Goal: Task Accomplishment & Management: Complete application form

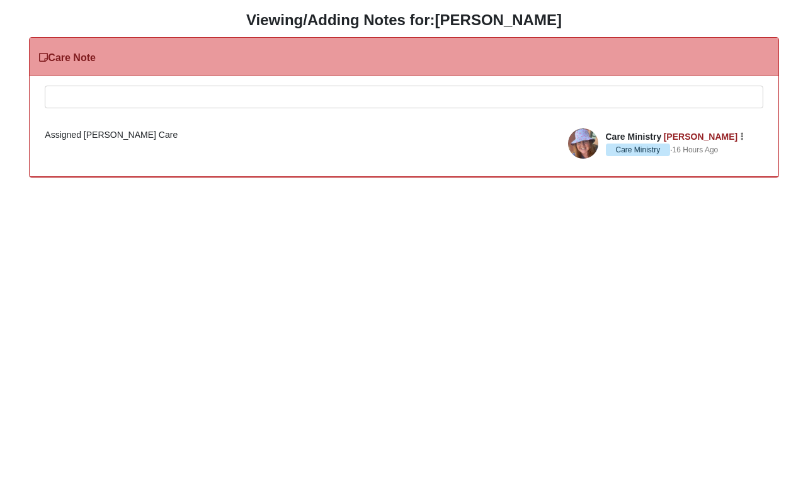
click at [77, 100] on div at bounding box center [403, 113] width 716 height 55
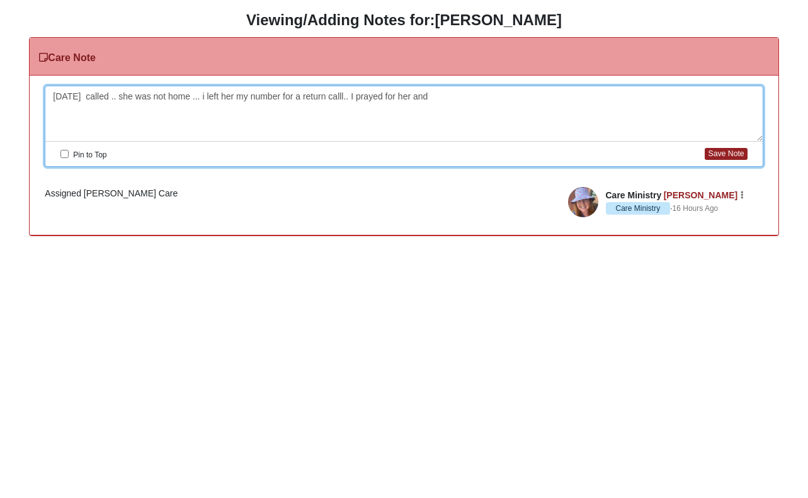
click at [77, 100] on div "[DATE] called .. she was not home ... i left her my number for a return calll..…" at bounding box center [403, 113] width 716 height 55
click at [436, 84] on div "Please correct the following: [DATE] I called .. she was not home ... i left he…" at bounding box center [404, 156] width 748 height 160
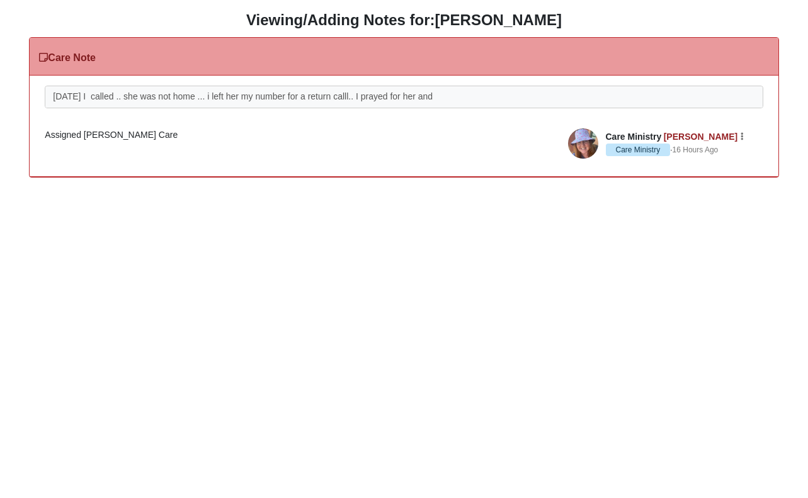
click at [436, 84] on div "Please correct the following: [DATE] I called .. she was not home ... i left he…" at bounding box center [404, 126] width 748 height 101
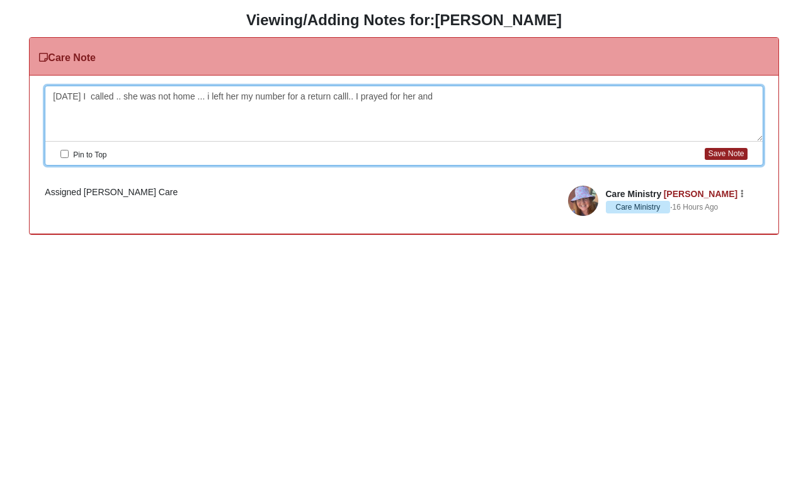
click at [440, 93] on div "[DATE] I called .. she was not home ... i left her my number for a return calll…" at bounding box center [403, 113] width 716 height 55
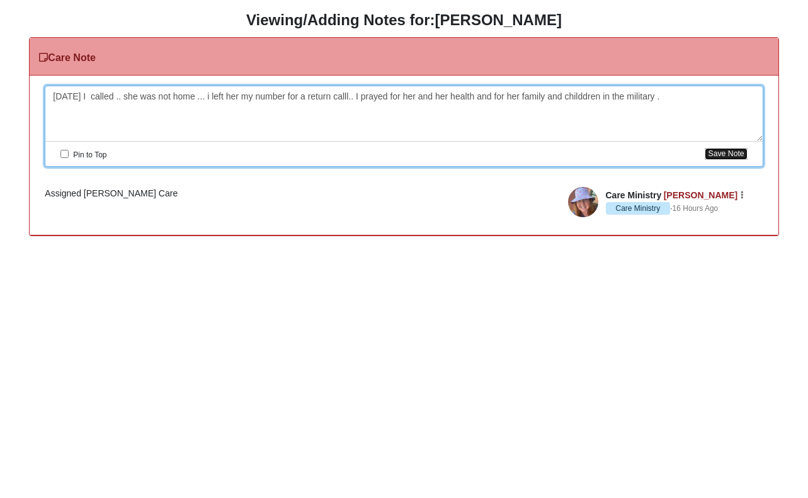
click at [716, 154] on button "Save Note" at bounding box center [725, 154] width 42 height 12
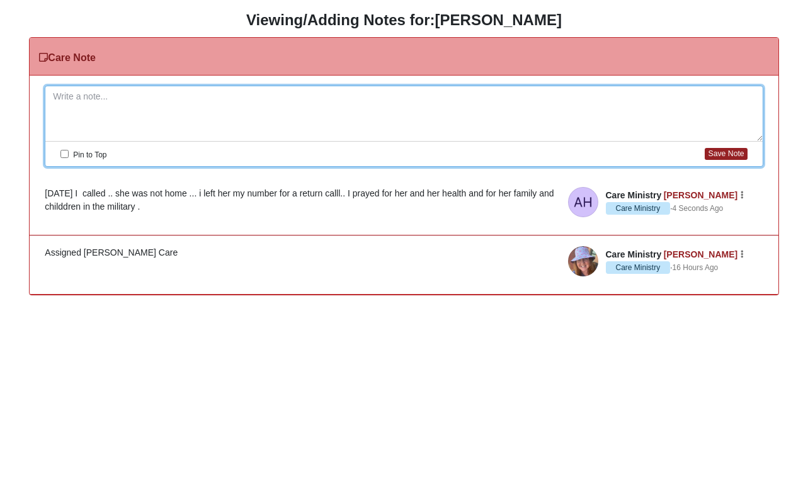
click at [319, 210] on div "[DATE] I called .. she was not home ... i left her my number for a return calll…" at bounding box center [404, 200] width 718 height 26
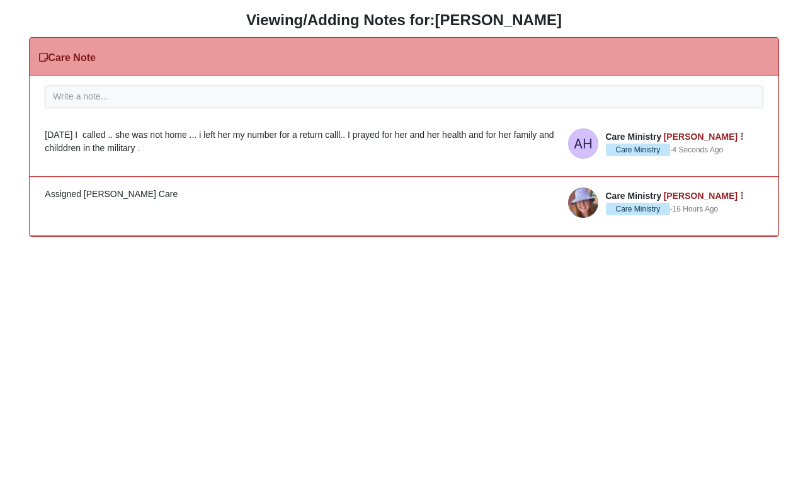
click at [329, 155] on div "[DATE] I called .. she was not home ... i left her my number for a return calll…" at bounding box center [404, 141] width 718 height 26
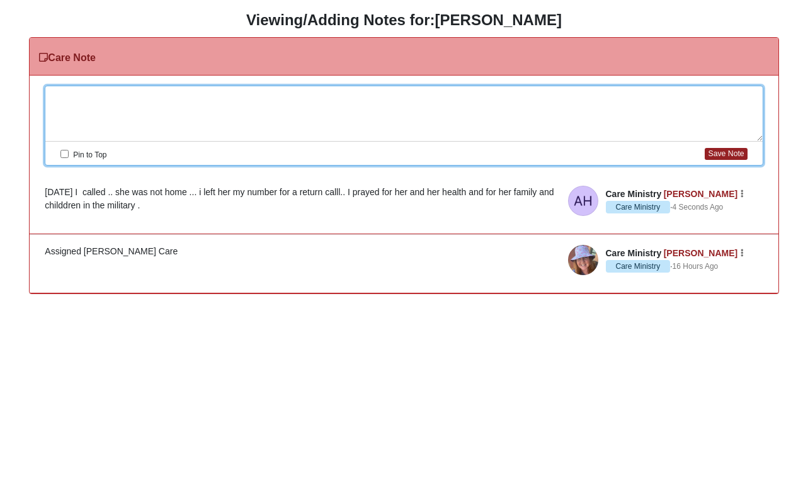
click at [71, 98] on div at bounding box center [403, 113] width 716 height 55
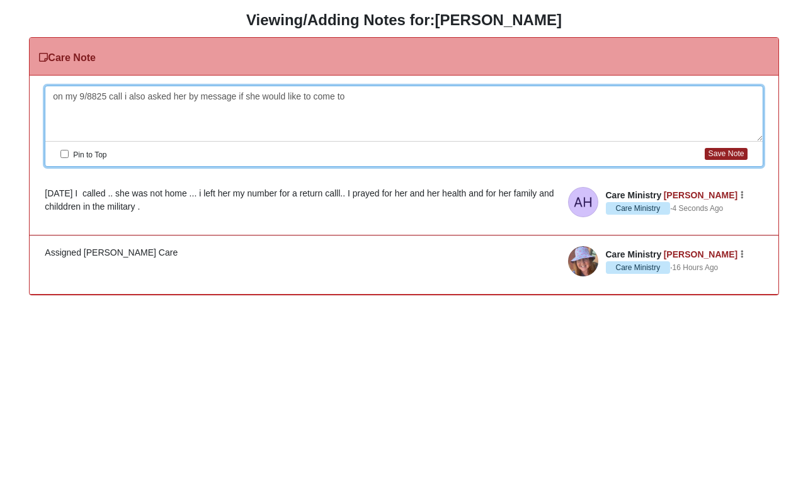
click at [71, 98] on div "on my 9/8825 call i also asked her by message if she would like to come to" at bounding box center [403, 113] width 716 height 55
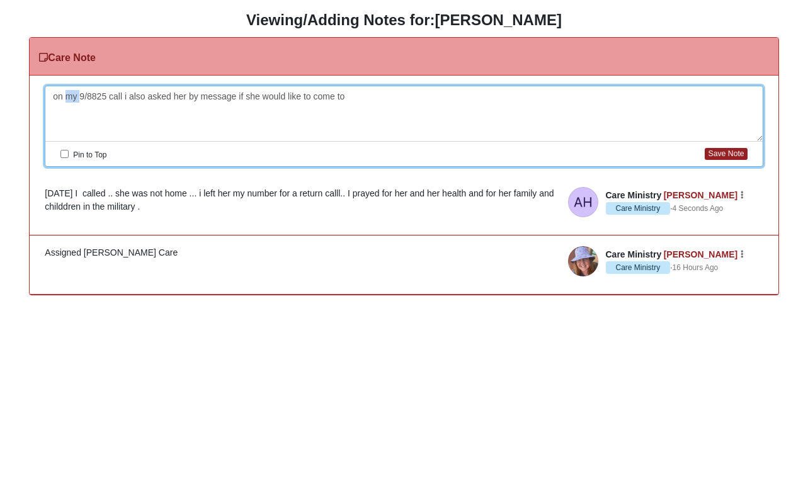
click at [71, 98] on div "on my 9/8825 call i also asked her by message if she would like to come to" at bounding box center [403, 113] width 716 height 55
click at [371, 94] on div "on my 9/8825 call i also asked her by message if she would like to come to" at bounding box center [403, 113] width 716 height 55
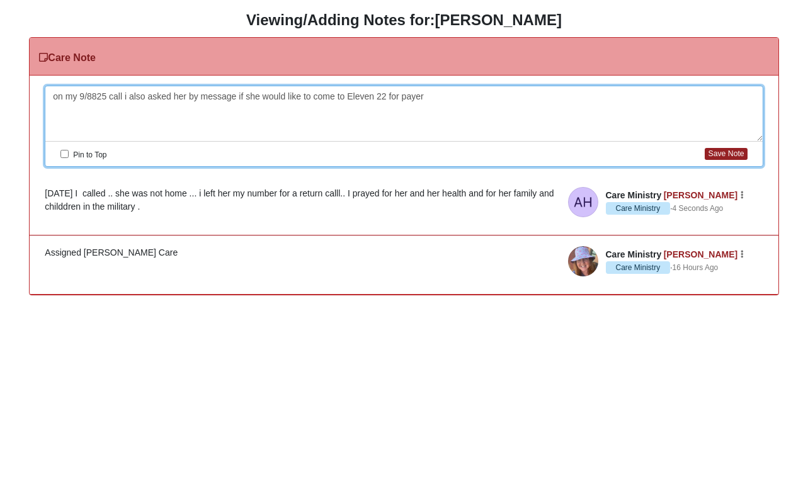
click at [372, 95] on div "on my 9/8825 call i also asked her by message if she would like to come to Elev…" at bounding box center [403, 113] width 716 height 55
click at [347, 116] on div "on my 9/8825 call i also asked her by message if she would like to come to Elev…" at bounding box center [403, 113] width 716 height 55
click at [439, 98] on div "on my 9/8825 call i also asked her by message if she would like to come to Elev…" at bounding box center [403, 113] width 716 height 55
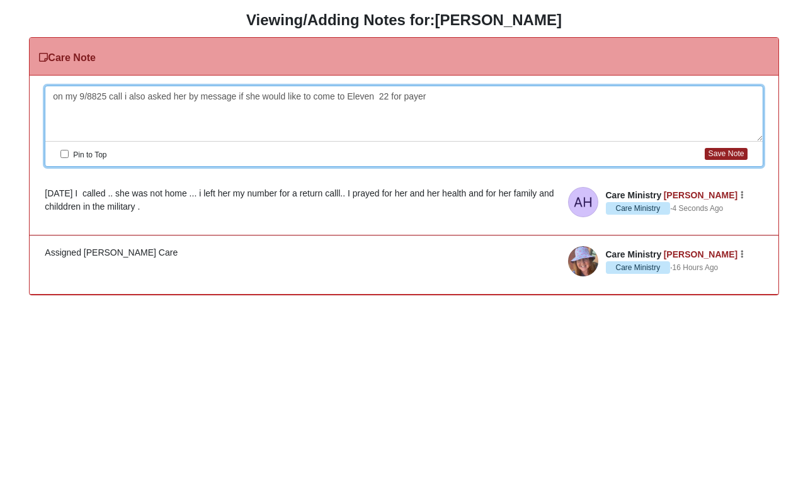
click at [439, 98] on div "on my 9/8825 call i also asked her by message if she would like to come to Elev…" at bounding box center [403, 113] width 716 height 55
click at [733, 152] on button "Save Note" at bounding box center [725, 154] width 42 height 12
